Goal: Check status: Check status

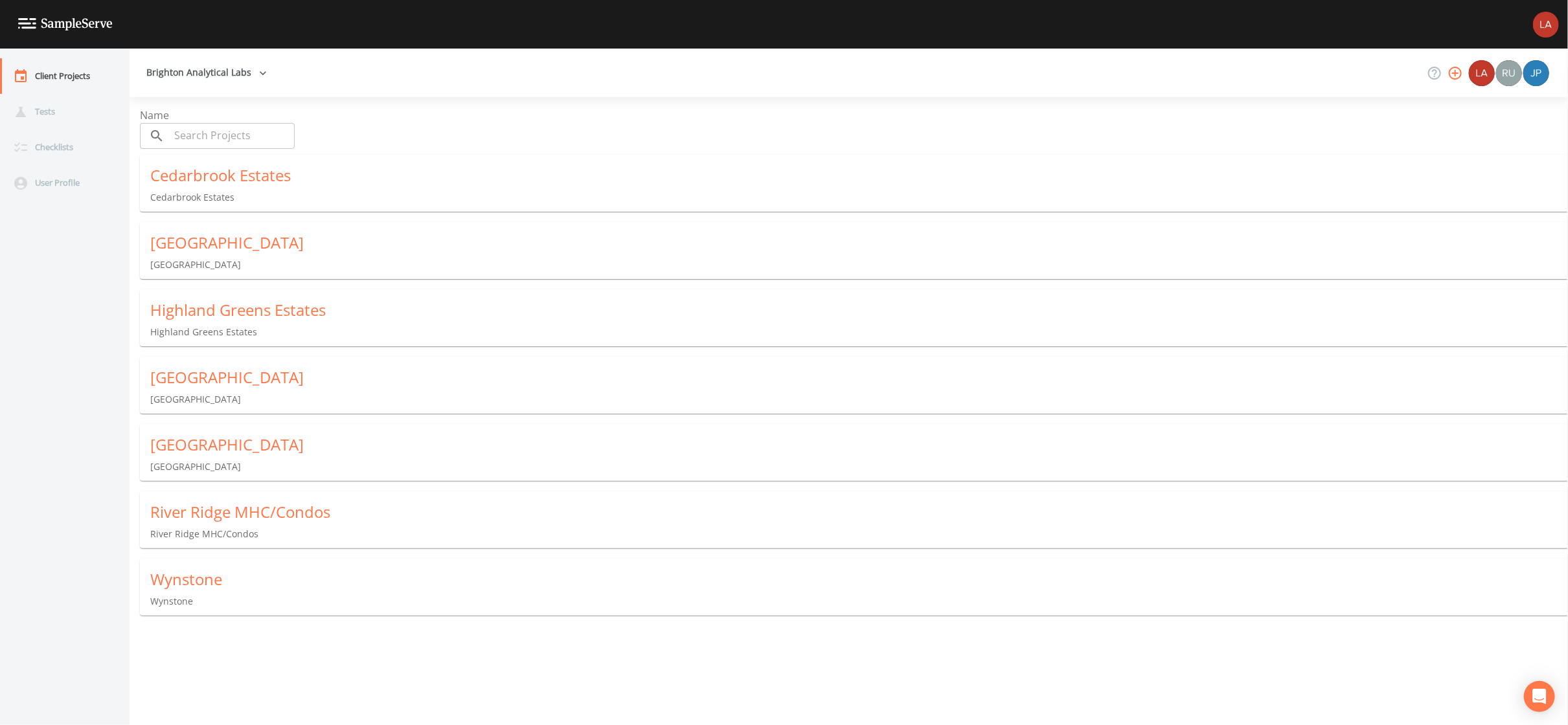
click at [228, 528] on p "River Ridge MHC/Condos" at bounding box center [859, 534] width 1418 height 13
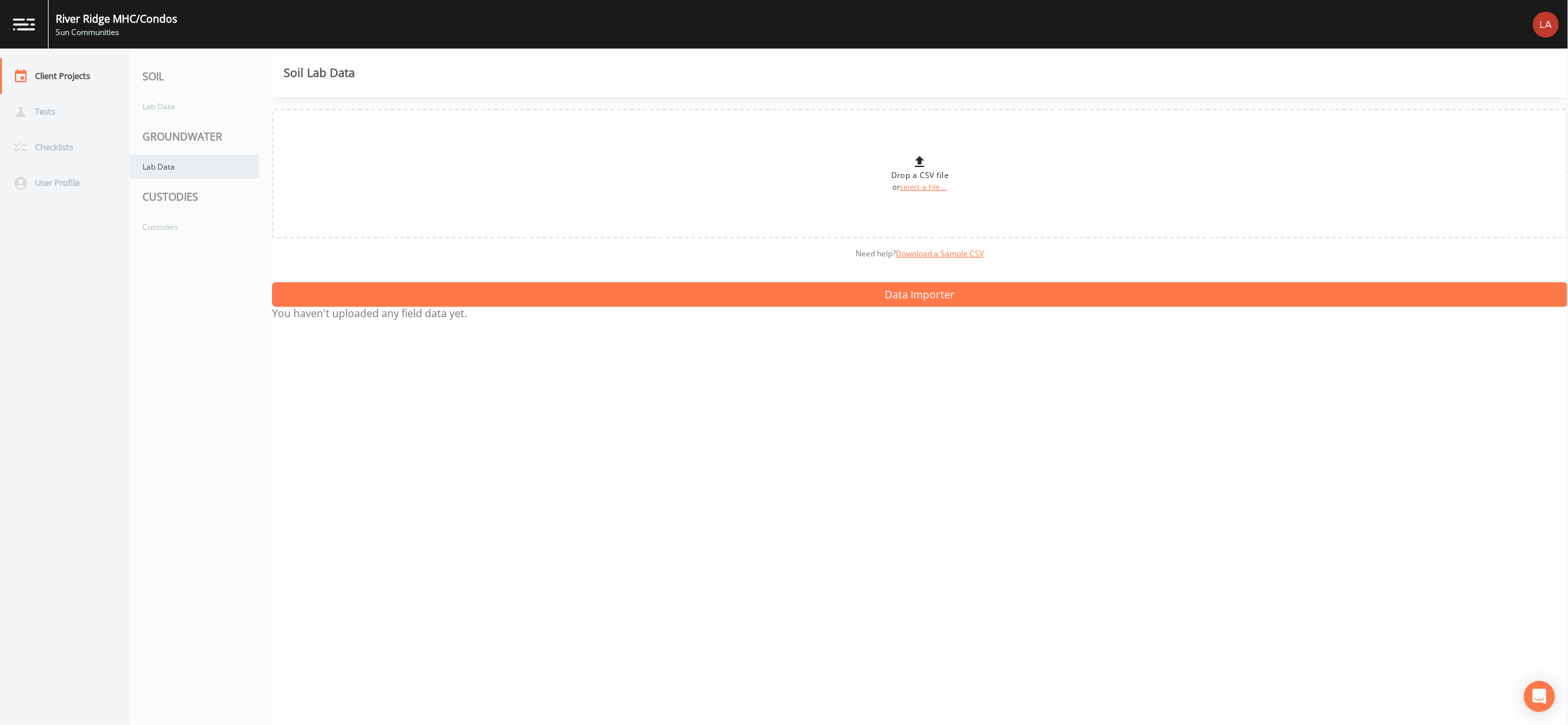
click at [165, 168] on div "Lab Data" at bounding box center [193, 167] width 129 height 24
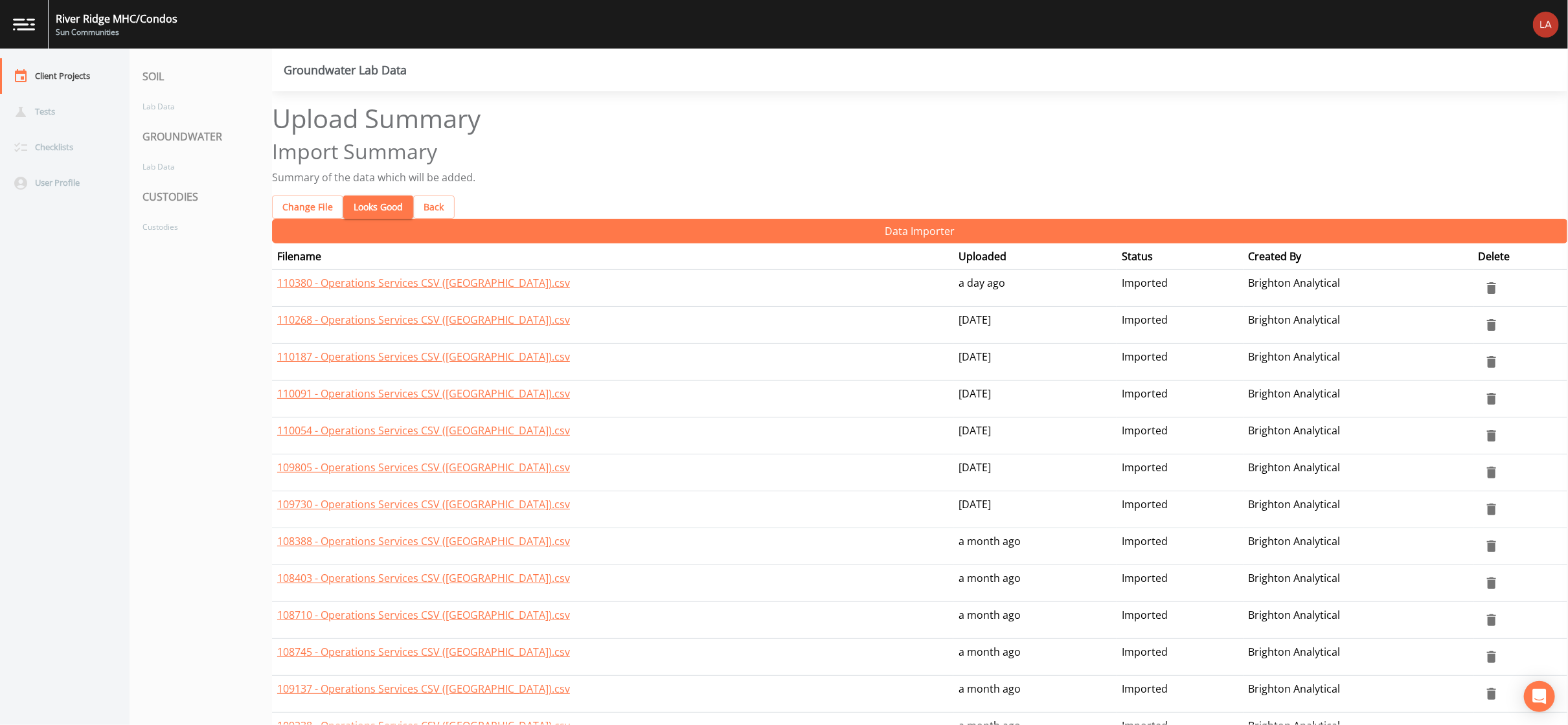
click at [373, 196] on button "Looks Good" at bounding box center [378, 208] width 70 height 24
click at [363, 196] on button "Looks Good" at bounding box center [378, 208] width 70 height 24
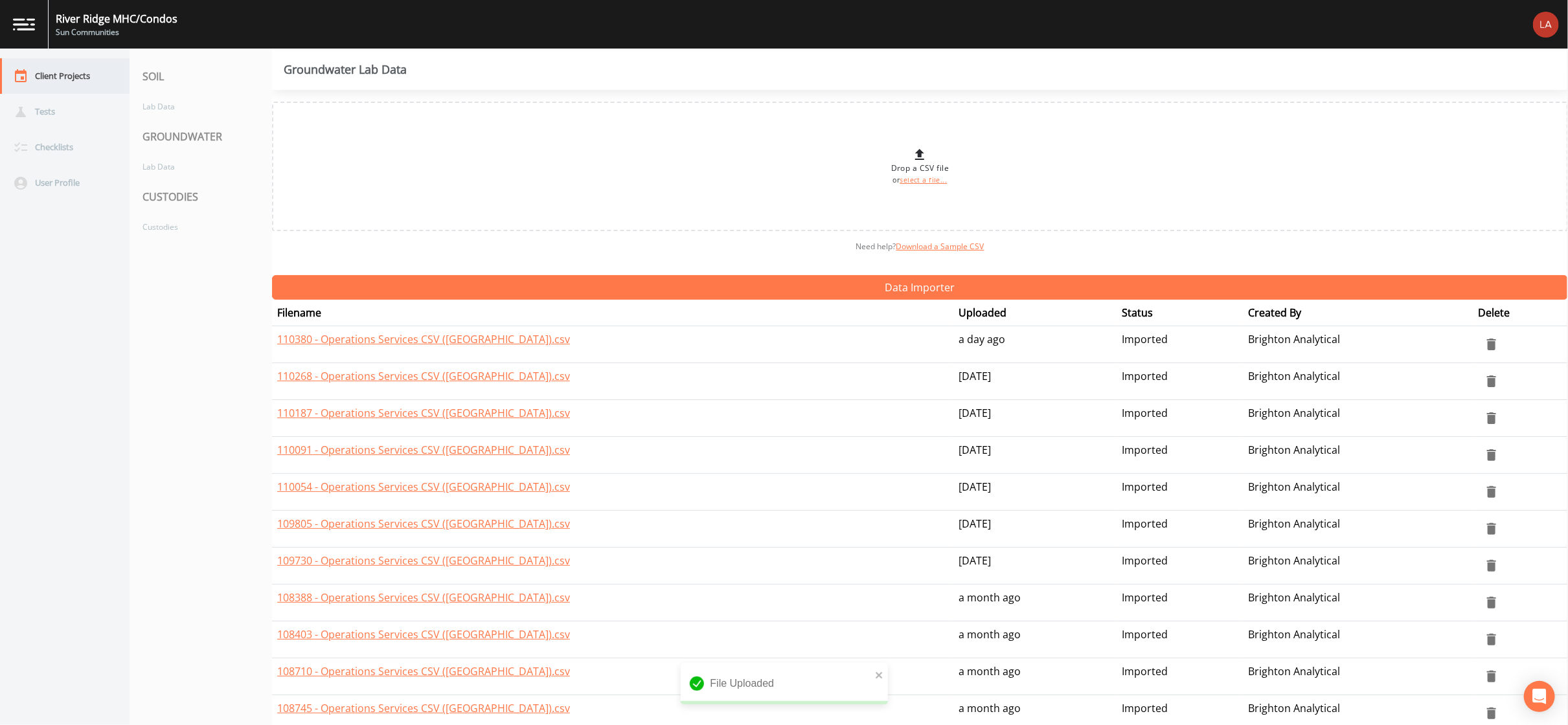
click at [46, 68] on div "Client Projects" at bounding box center [58, 76] width 117 height 36
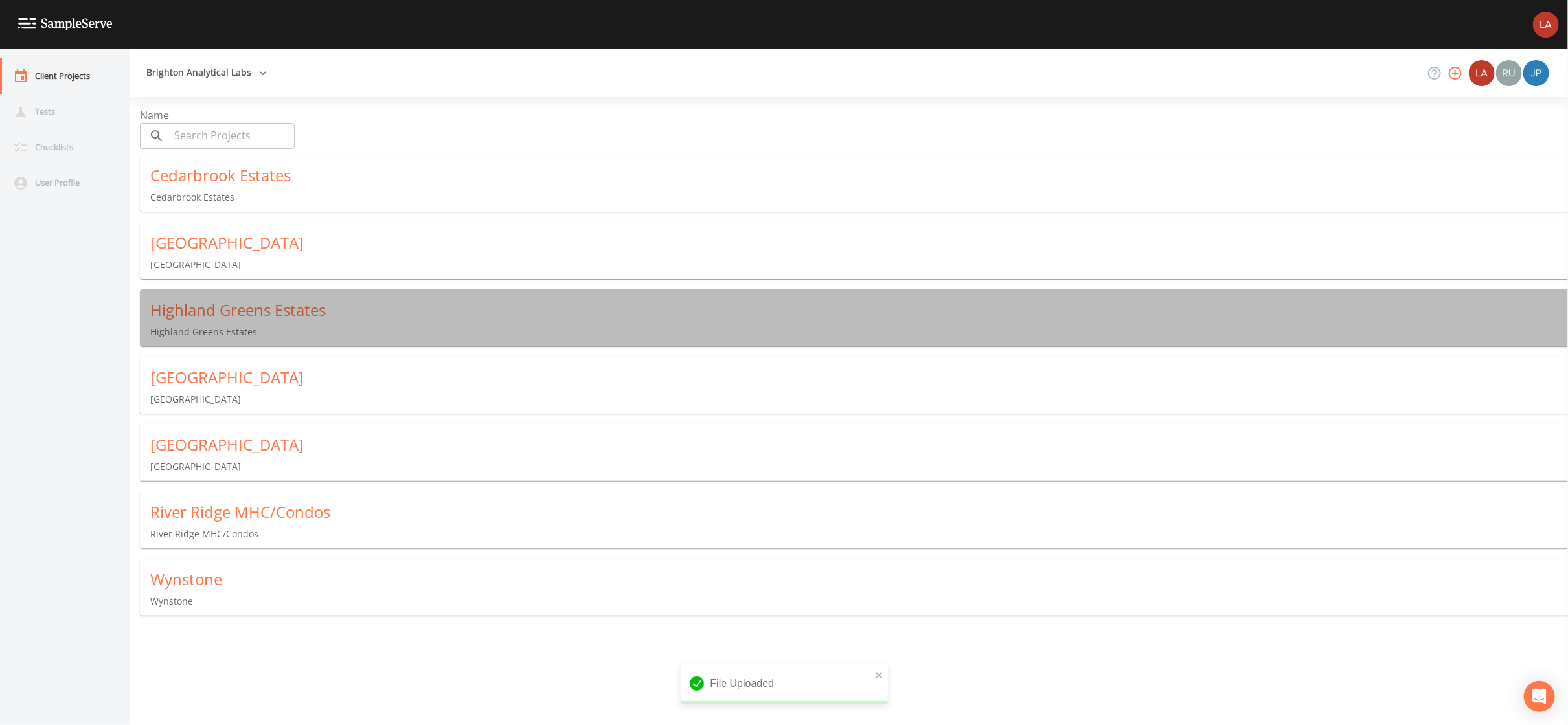
click at [205, 314] on div "Highland Greens Estates [GEOGRAPHIC_DATA] Estates" at bounding box center [858, 318] width 1438 height 59
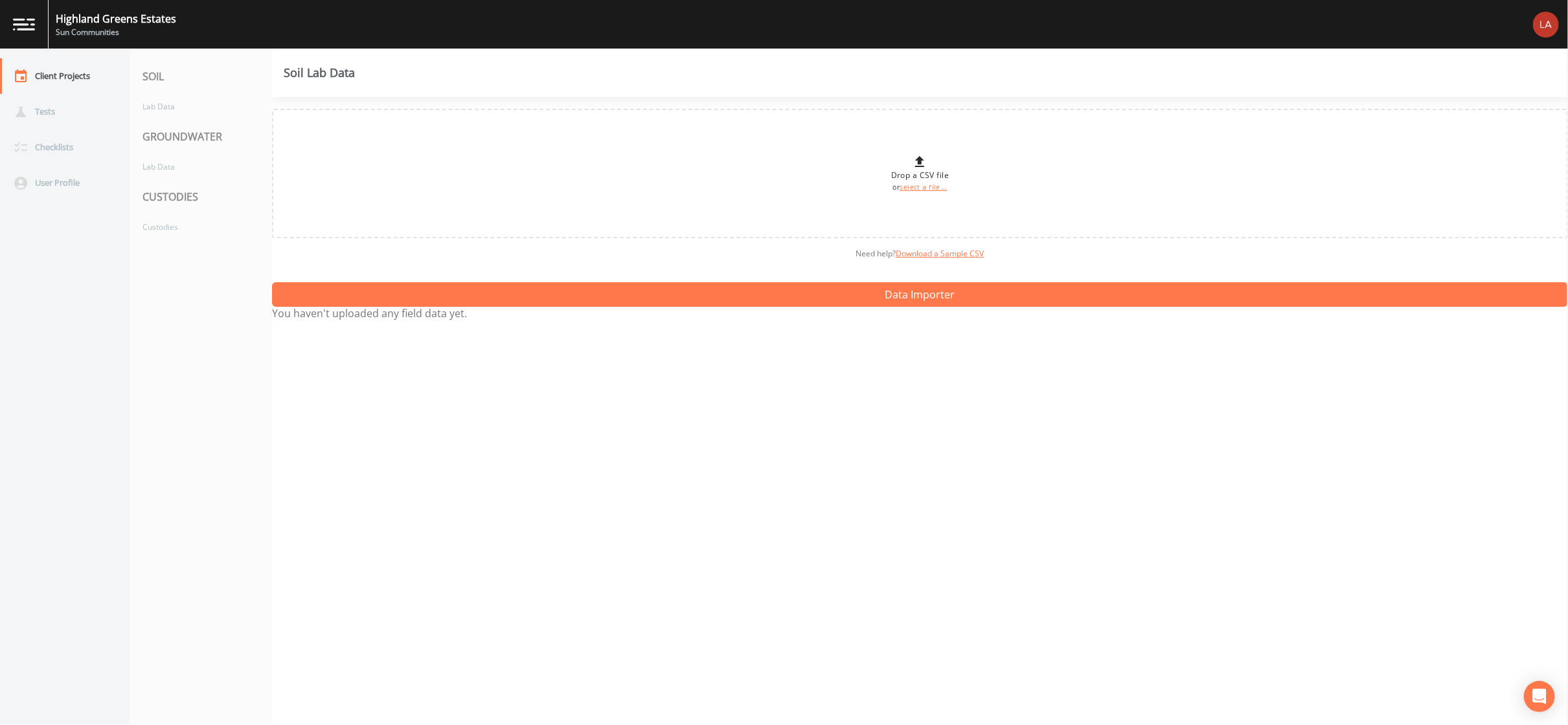
click at [192, 123] on div "GROUNDWATER" at bounding box center [200, 136] width 142 height 37
click at [190, 155] on div "Lab Data" at bounding box center [193, 167] width 129 height 24
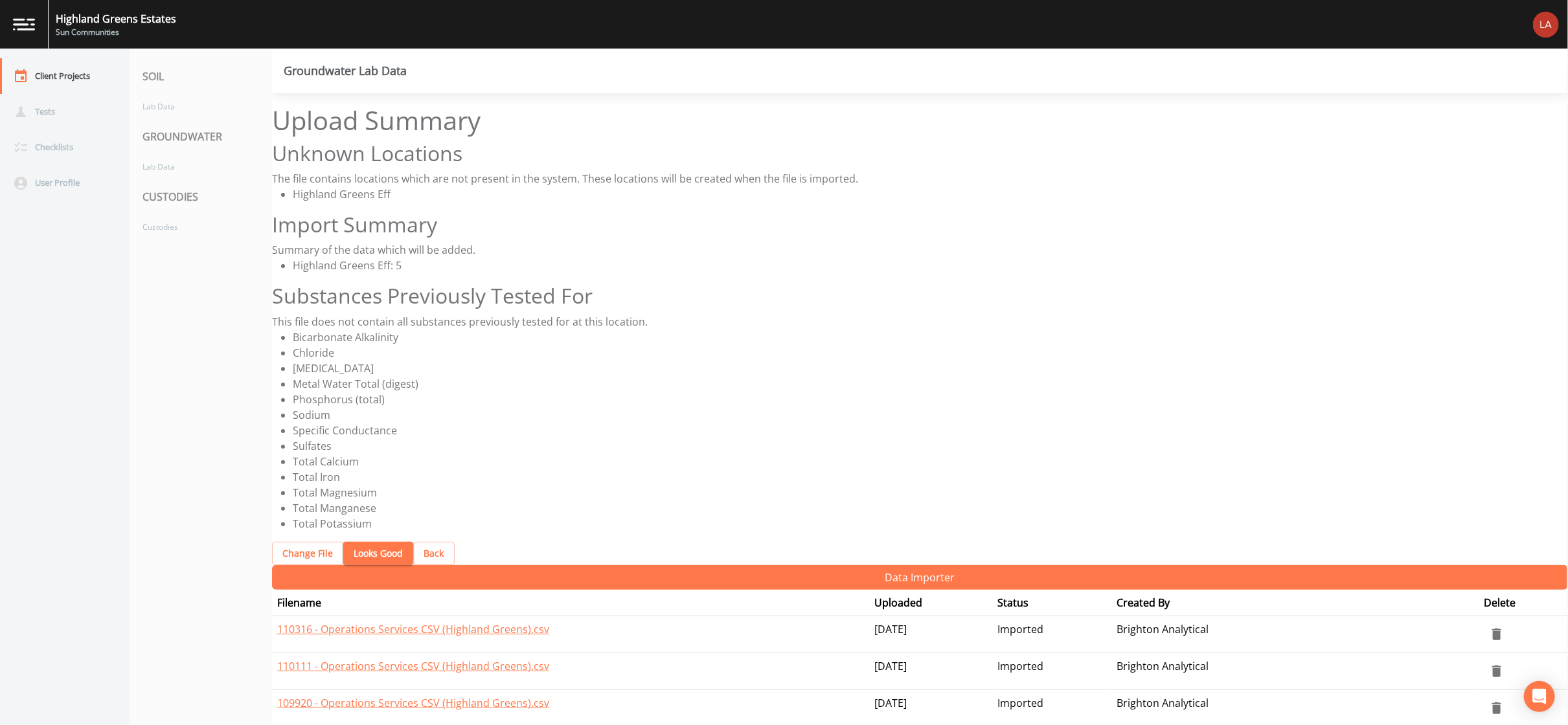
click at [369, 542] on button "Looks Good" at bounding box center [378, 554] width 70 height 24
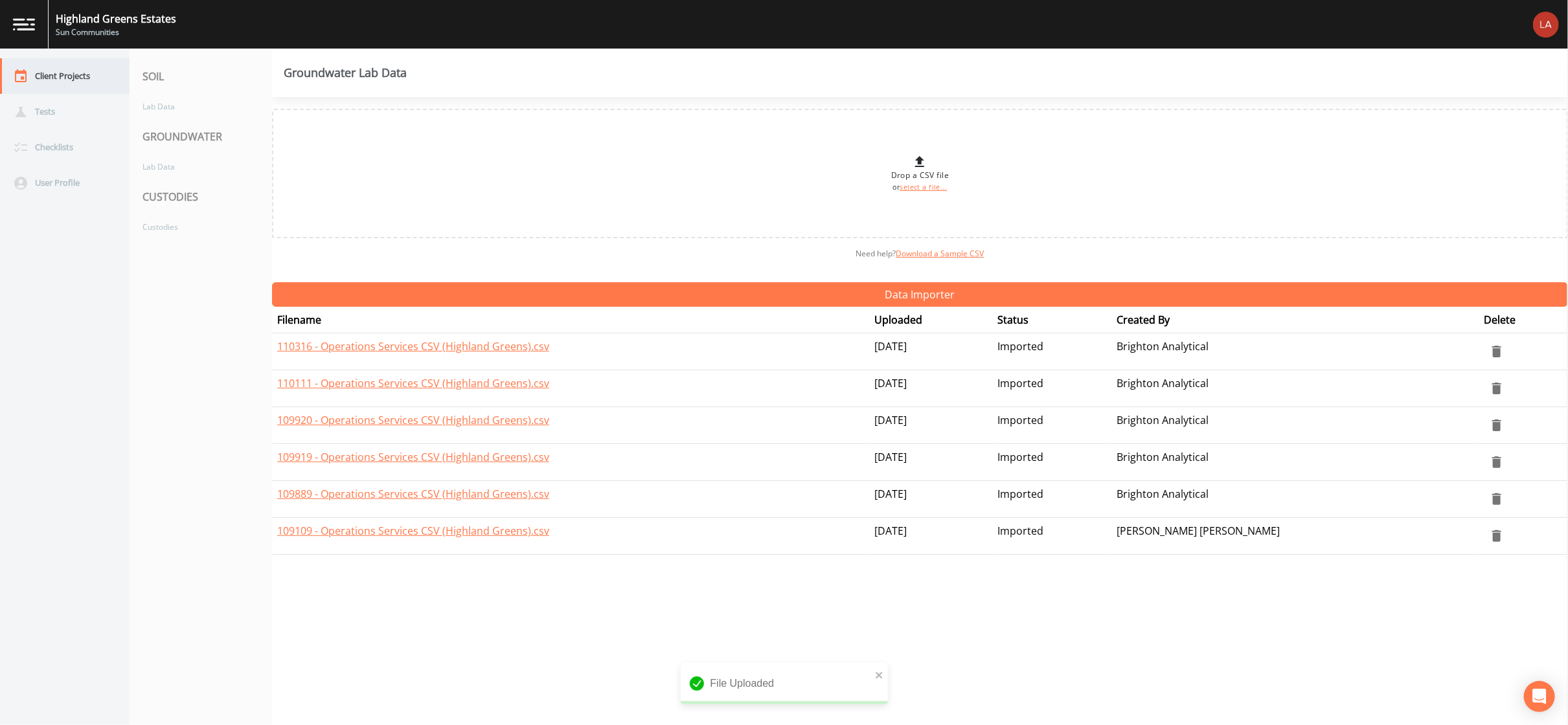
click at [90, 75] on div "Client Projects" at bounding box center [58, 76] width 117 height 36
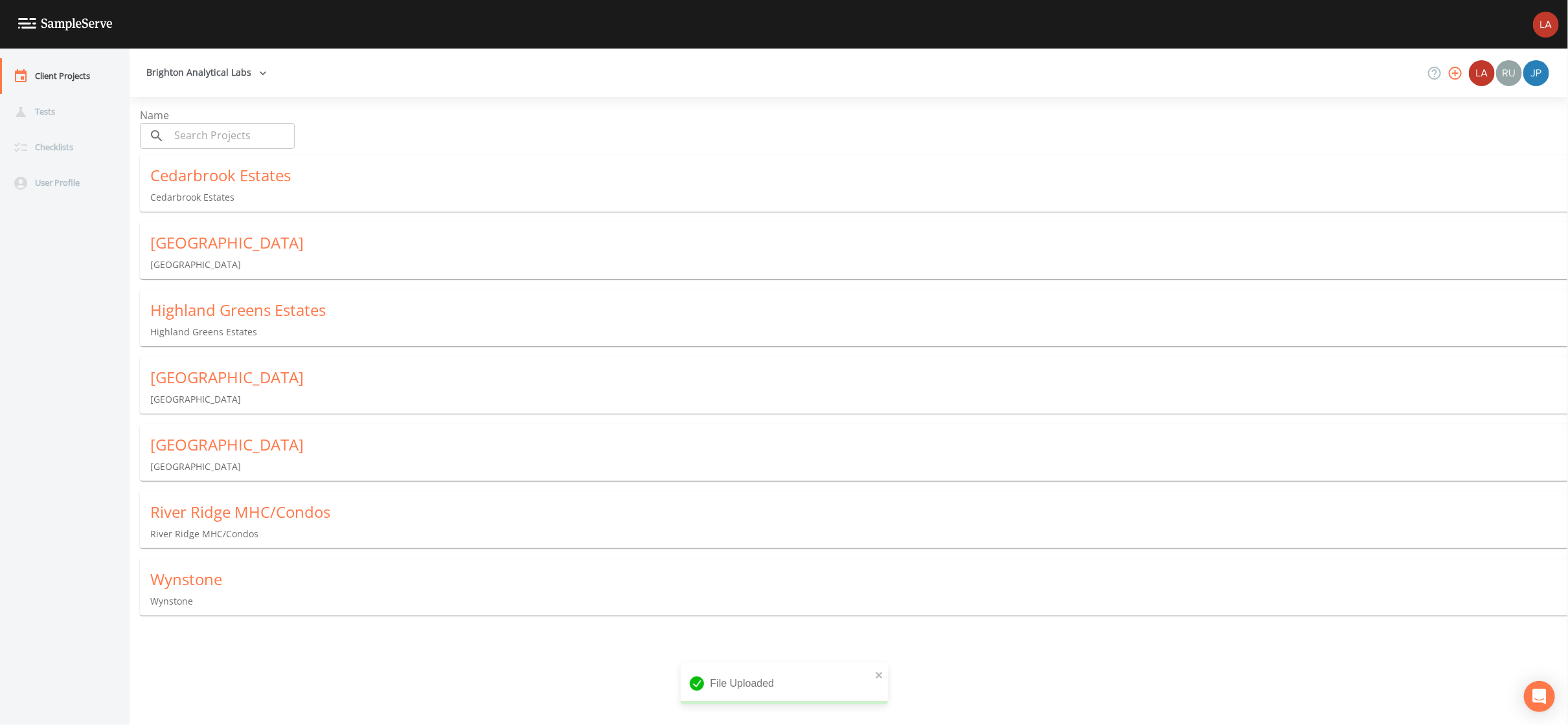
click at [214, 372] on div "[GEOGRAPHIC_DATA]" at bounding box center [859, 378] width 1418 height 21
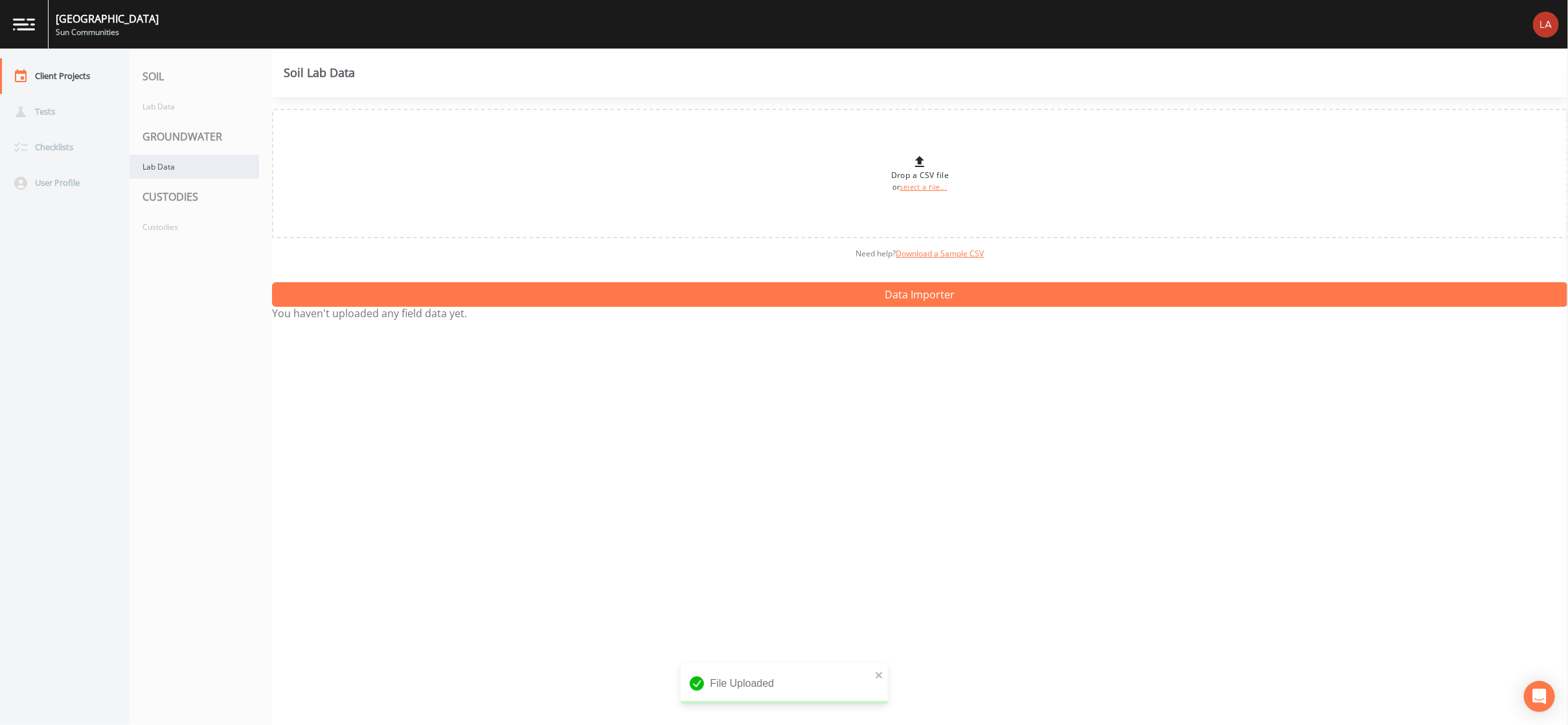
drag, startPoint x: 167, startPoint y: 168, endPoint x: 139, endPoint y: 168, distance: 28.0
click at [167, 168] on div "Lab Data" at bounding box center [193, 167] width 129 height 24
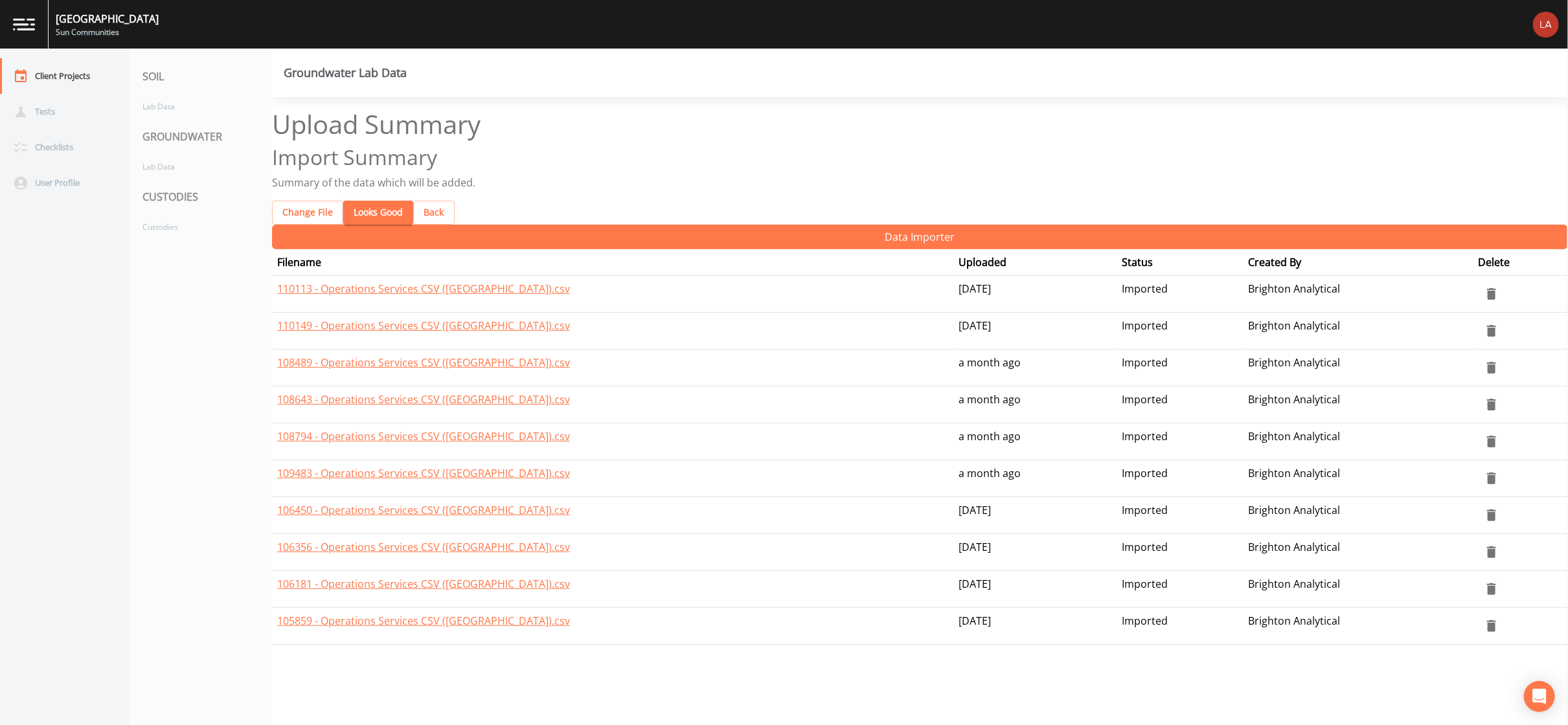
click at [362, 201] on button "Looks Good" at bounding box center [378, 213] width 70 height 24
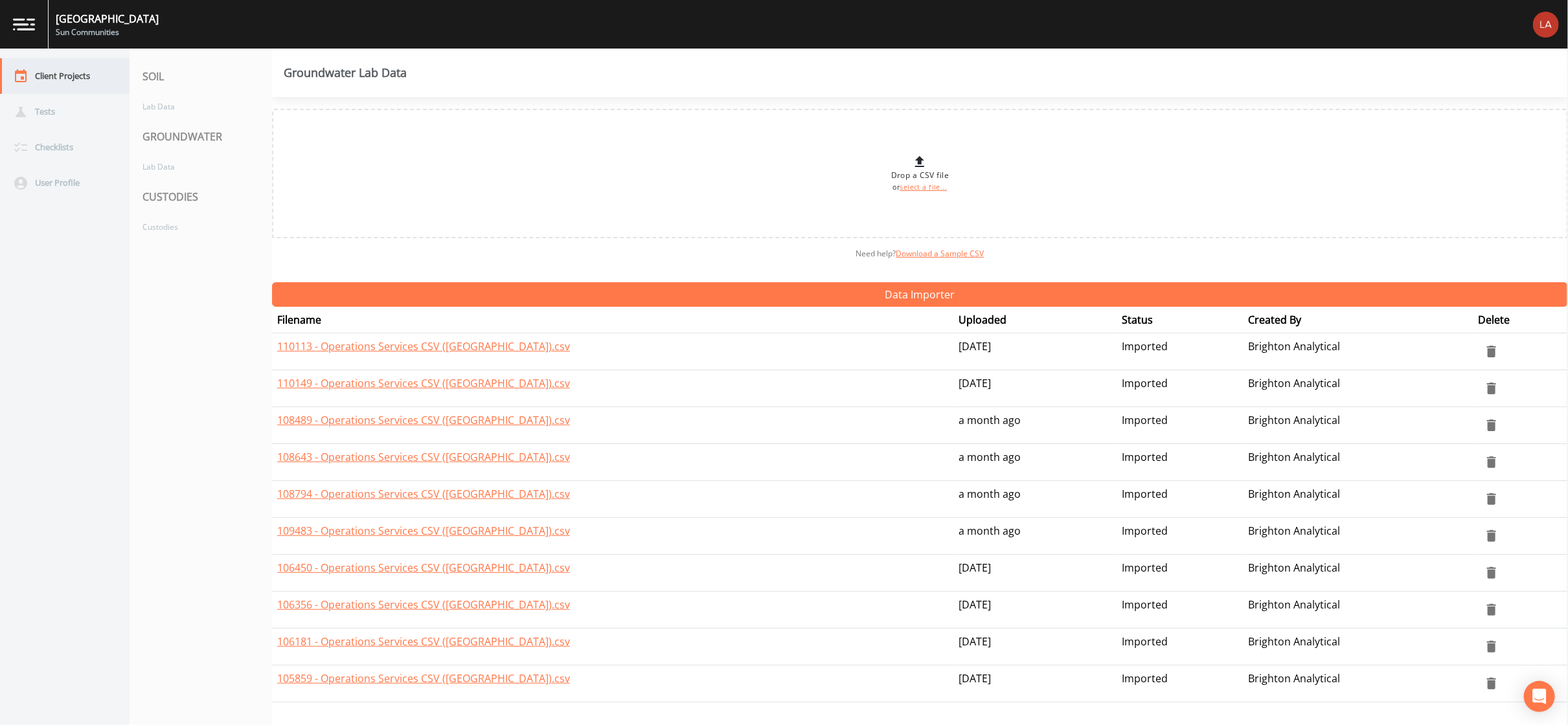
click at [82, 80] on div "Client Projects" at bounding box center [58, 76] width 117 height 36
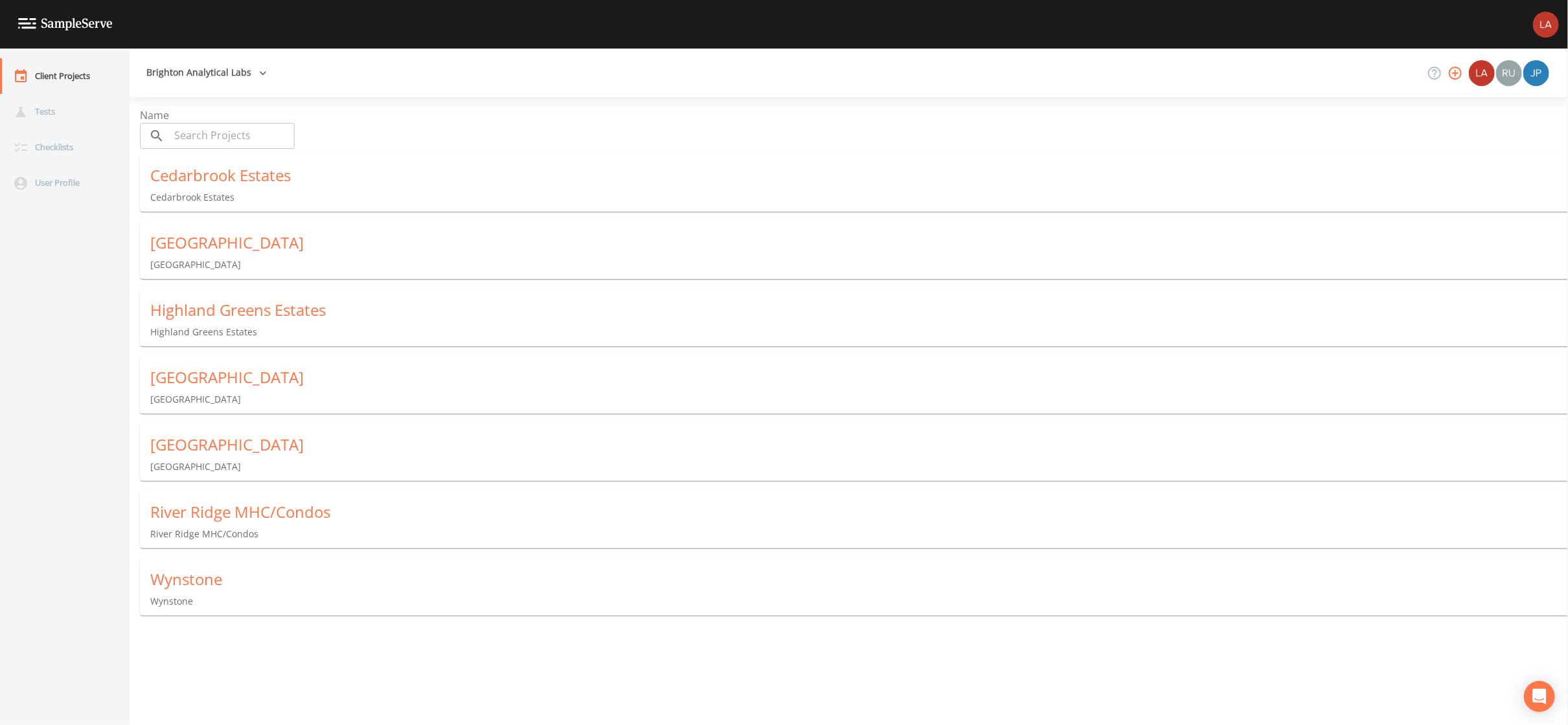
click at [193, 167] on div "Cedarbrook Estates" at bounding box center [859, 175] width 1418 height 21
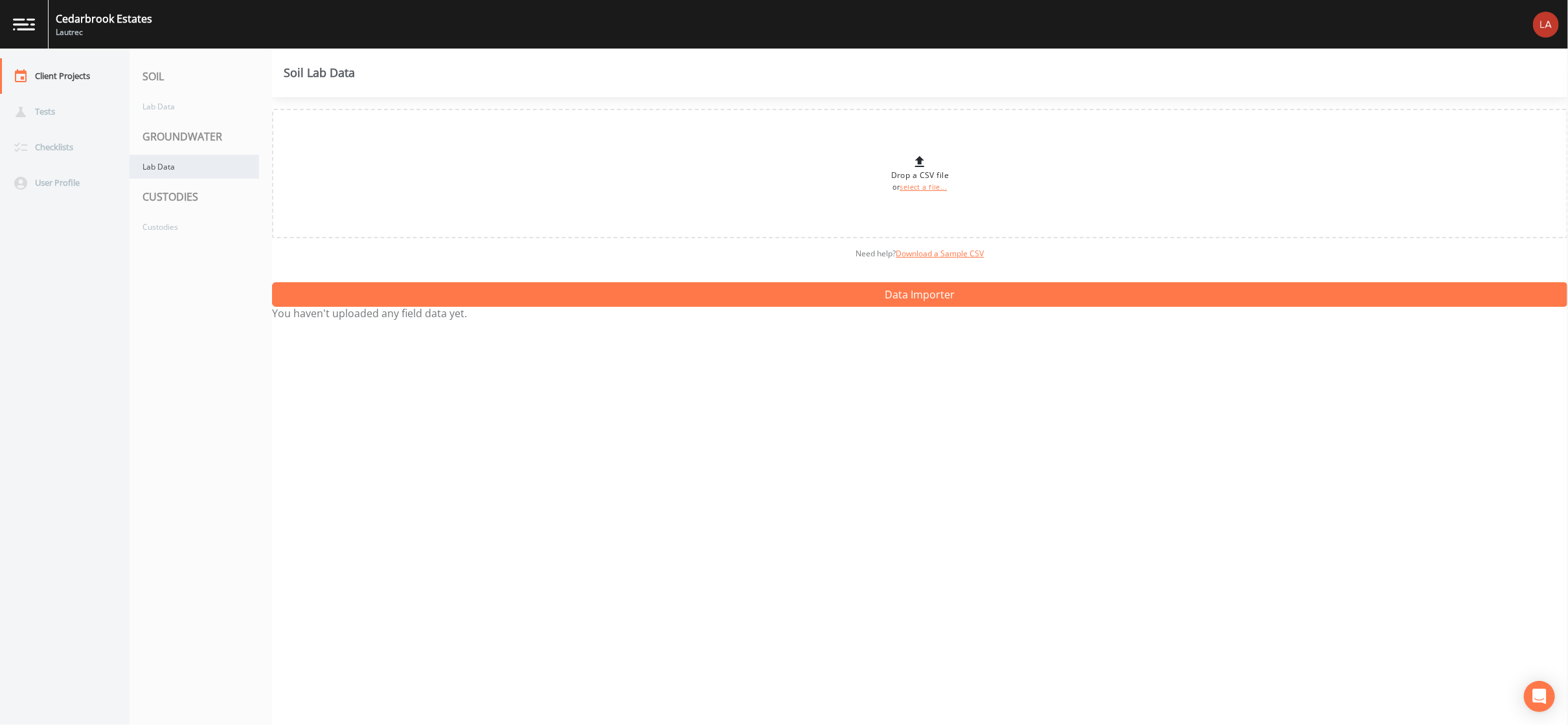
click at [212, 162] on div "Lab Data" at bounding box center [193, 167] width 129 height 24
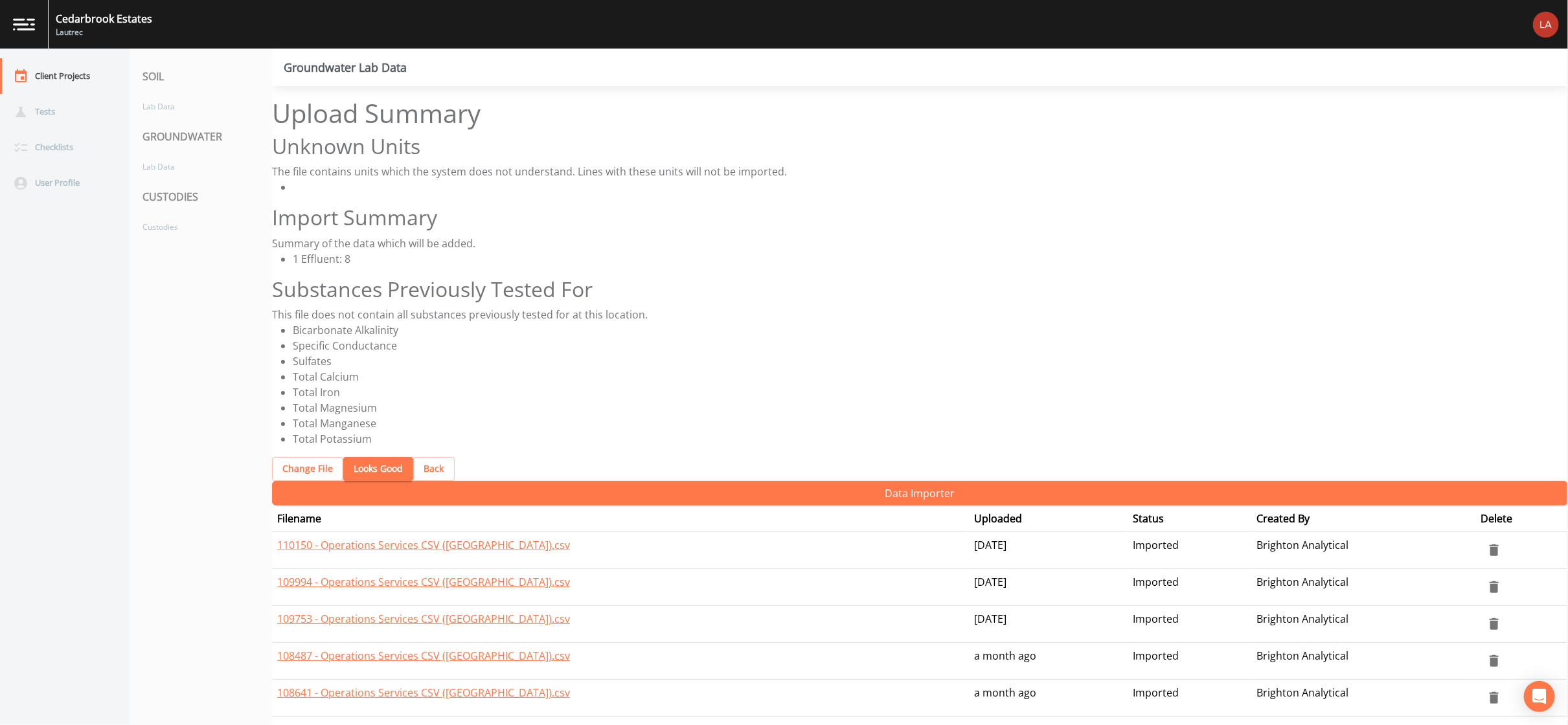
click at [369, 457] on button "Looks Good" at bounding box center [378, 469] width 70 height 24
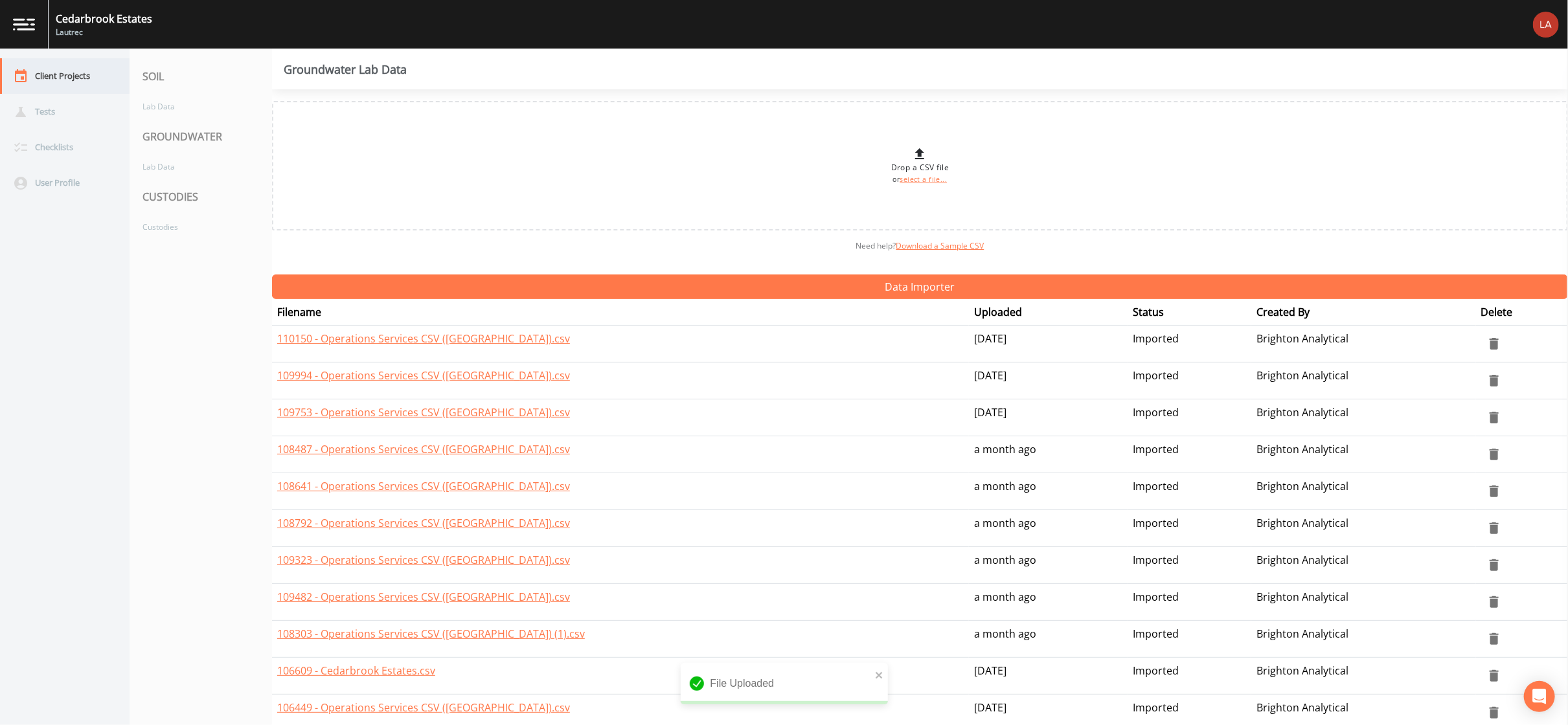
click at [67, 85] on div "Client Projects" at bounding box center [58, 76] width 117 height 36
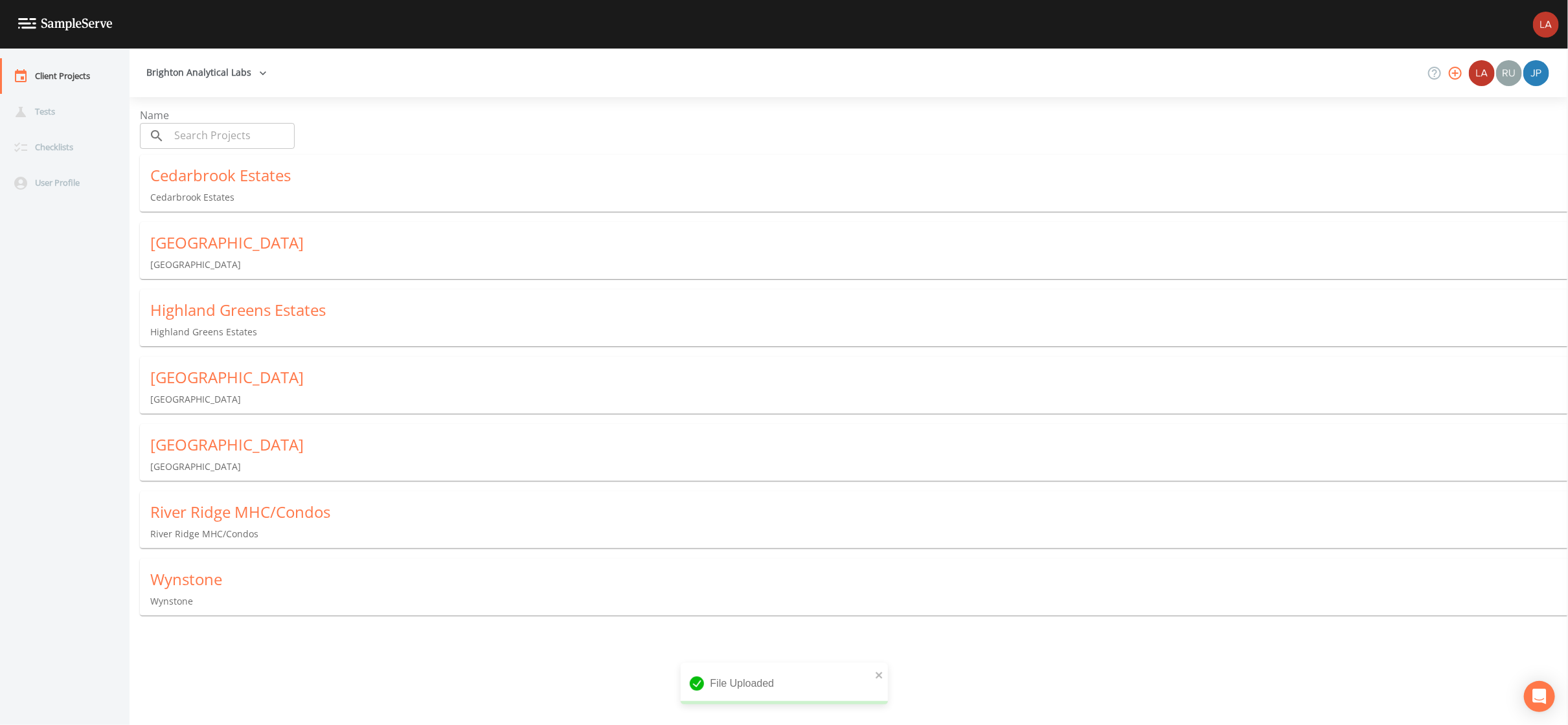
click at [229, 243] on div "[GEOGRAPHIC_DATA]" at bounding box center [859, 243] width 1418 height 21
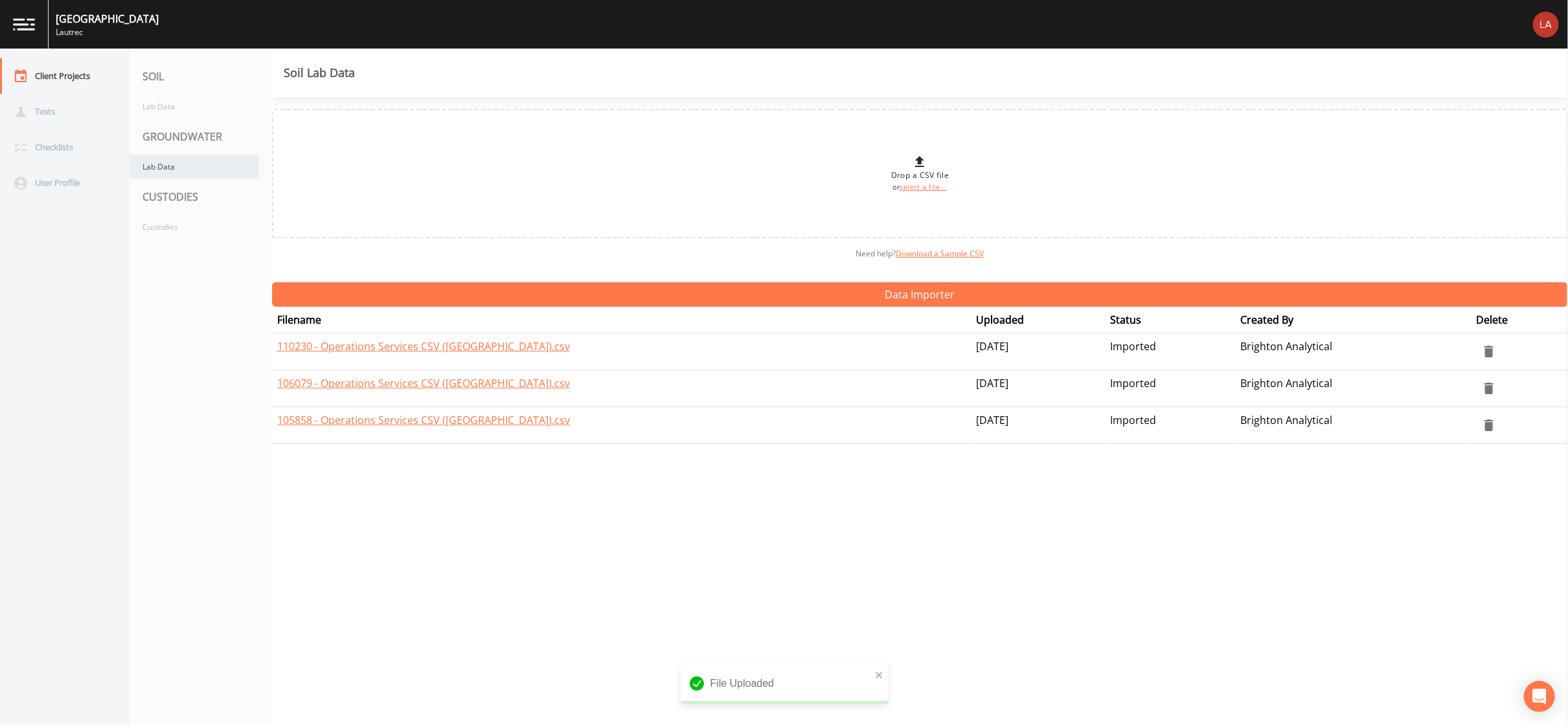
click at [177, 155] on div "Lab Data" at bounding box center [193, 167] width 129 height 24
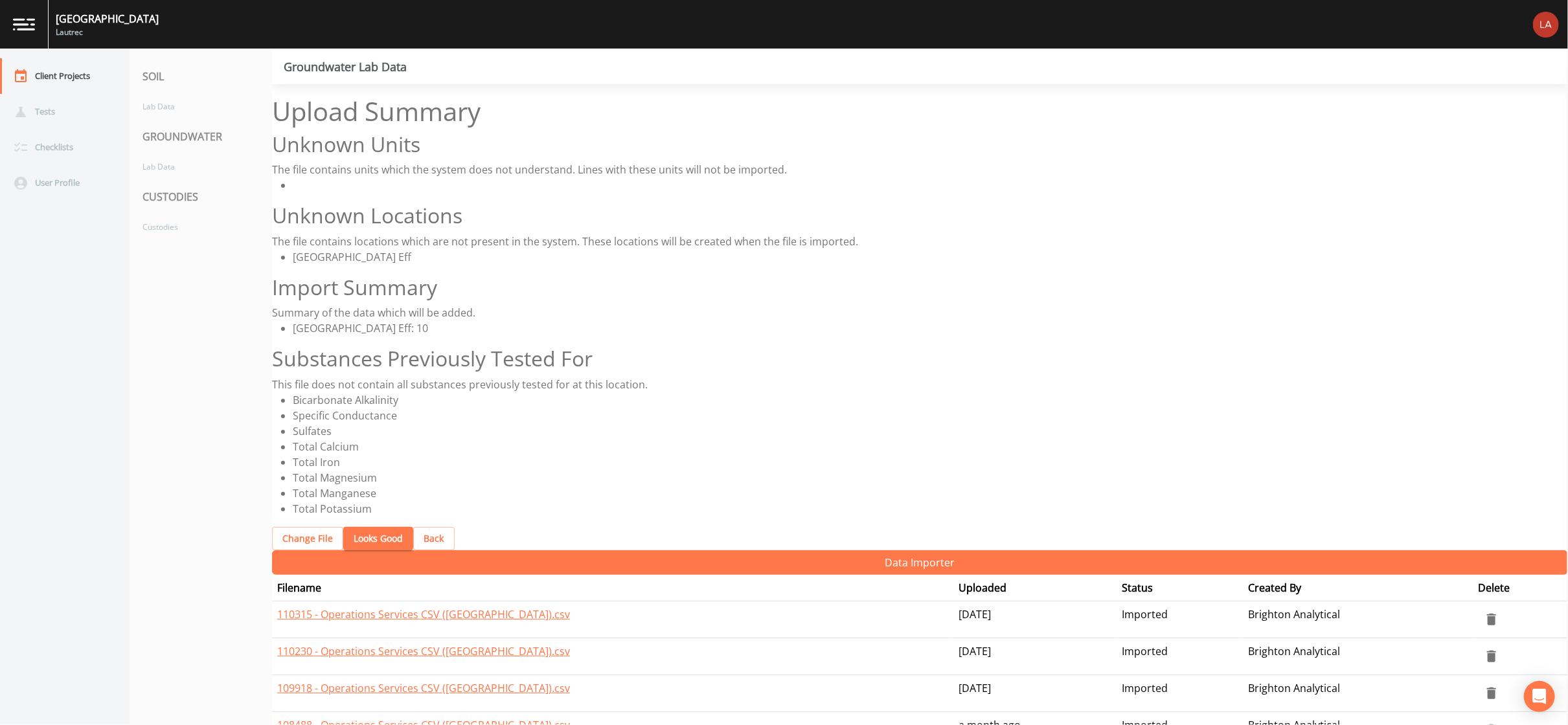
click at [343, 527] on button "Looks Good" at bounding box center [378, 539] width 70 height 24
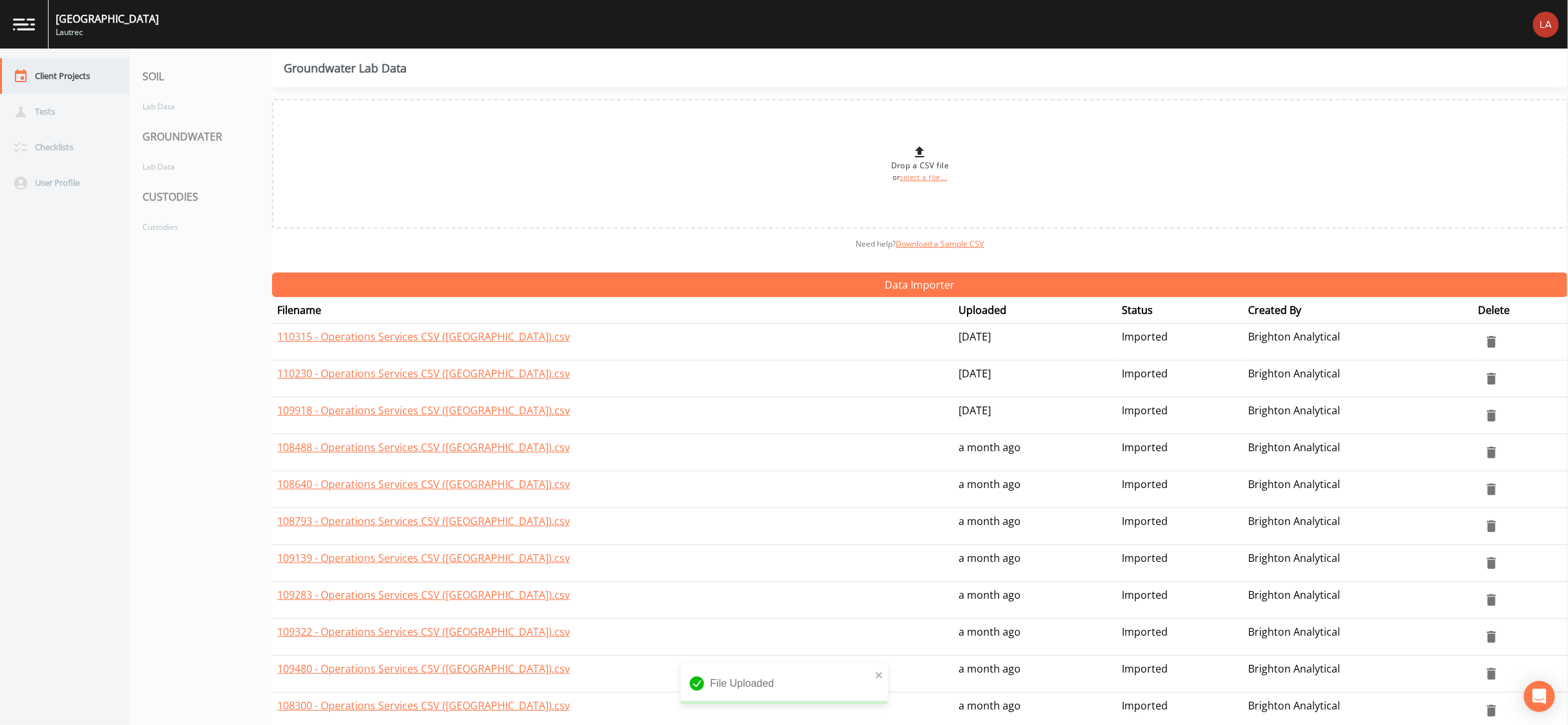
click at [75, 86] on div "Client Projects" at bounding box center [58, 76] width 117 height 36
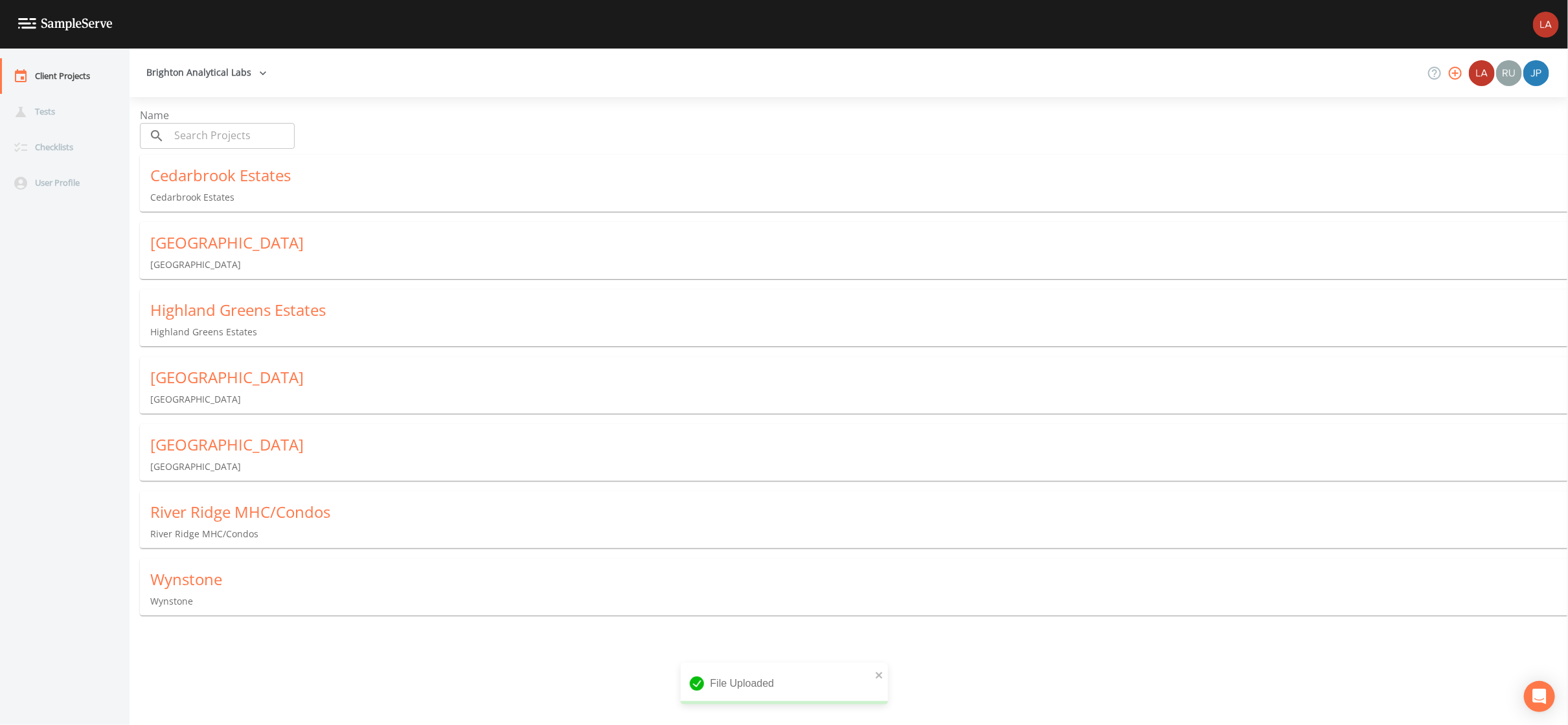
click at [192, 442] on div "[GEOGRAPHIC_DATA]" at bounding box center [859, 445] width 1418 height 21
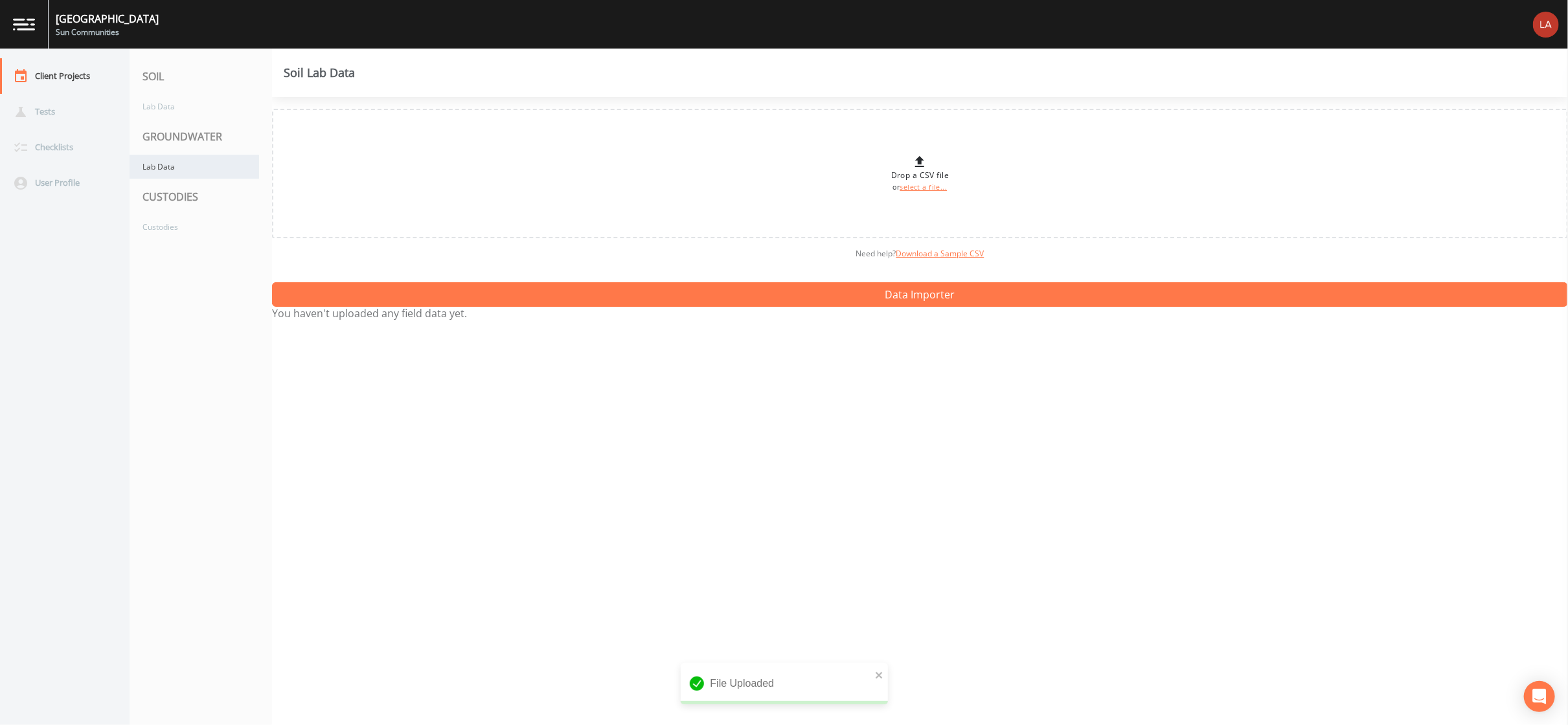
click at [235, 167] on div "Lab Data" at bounding box center [193, 167] width 129 height 24
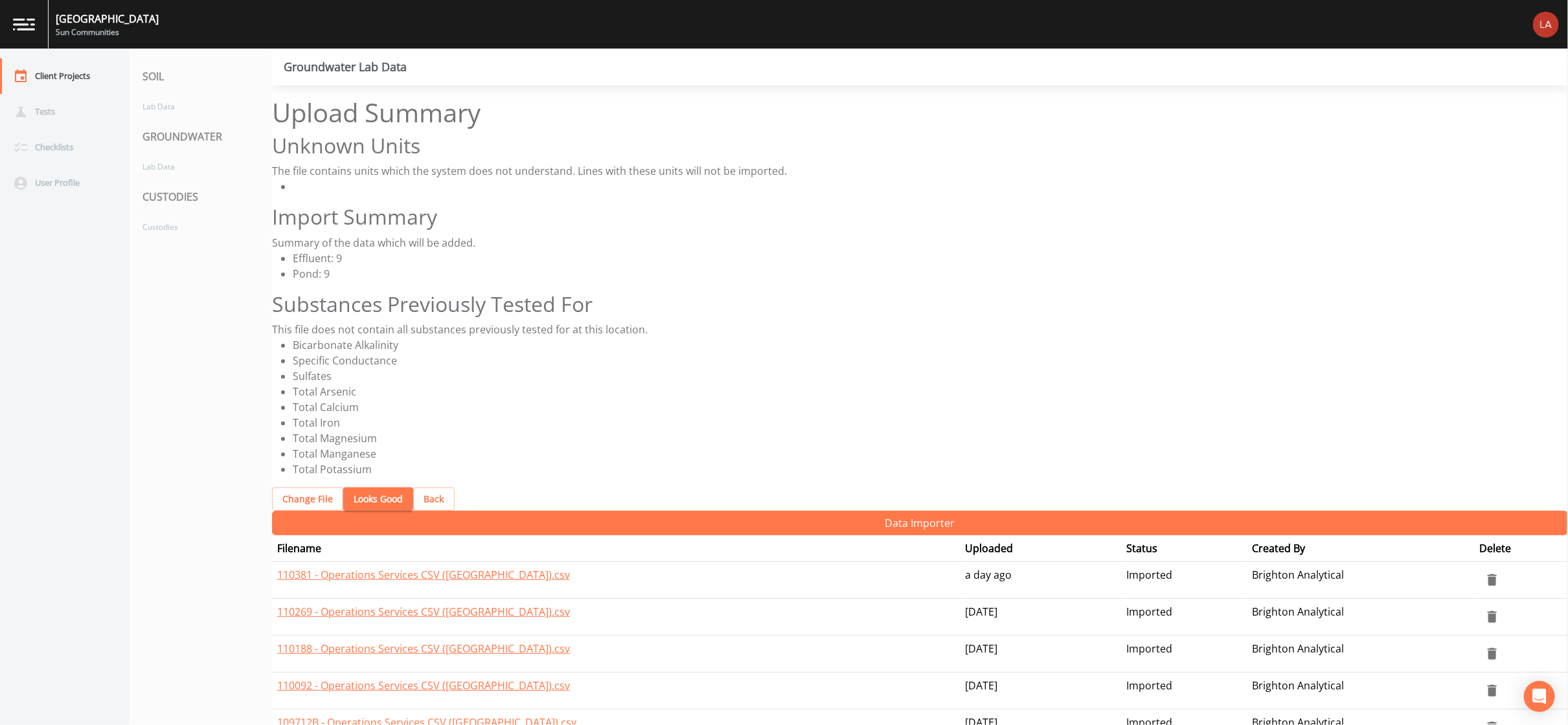
click at [355, 487] on button "Looks Good" at bounding box center [378, 499] width 70 height 24
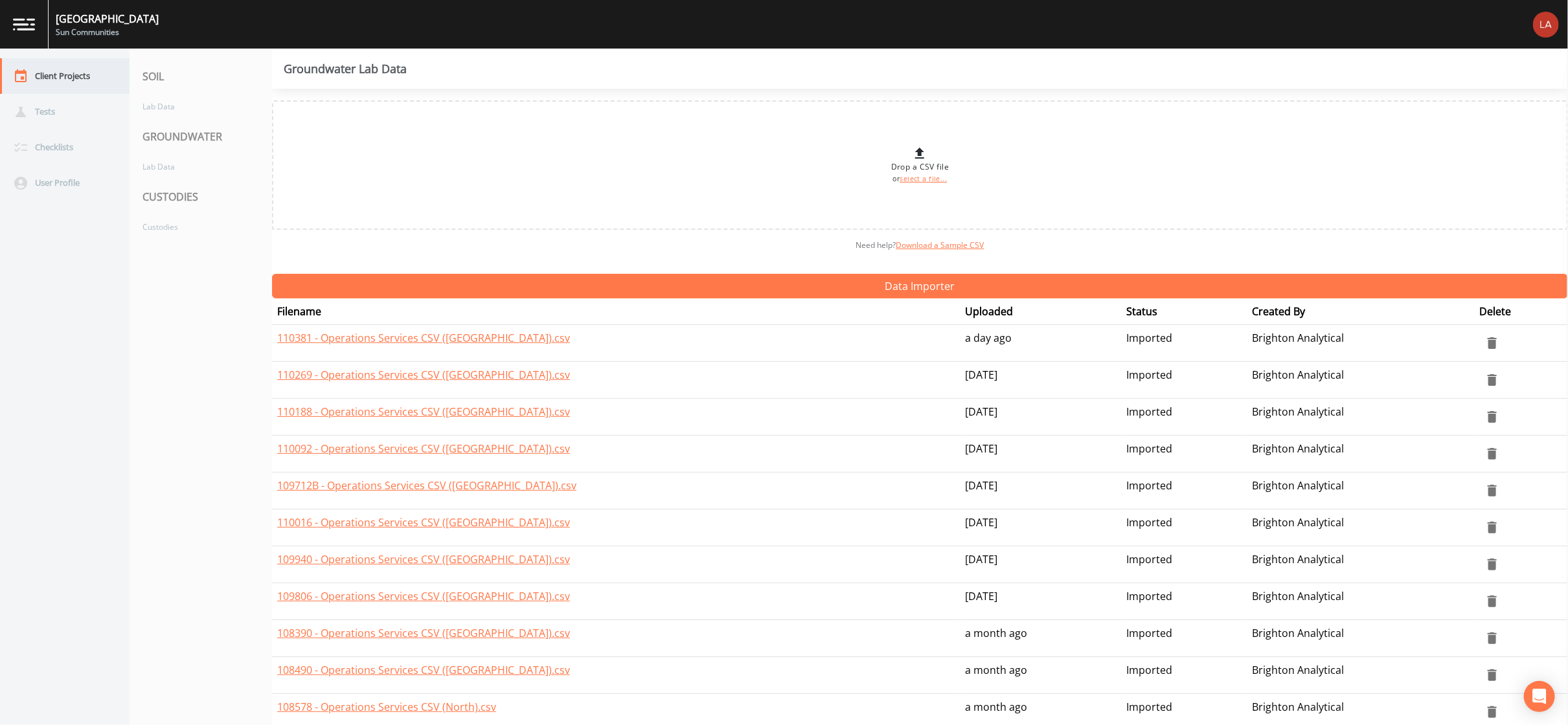
click at [86, 67] on div "Client Projects" at bounding box center [58, 76] width 117 height 36
